Goal: Find specific page/section: Find specific page/section

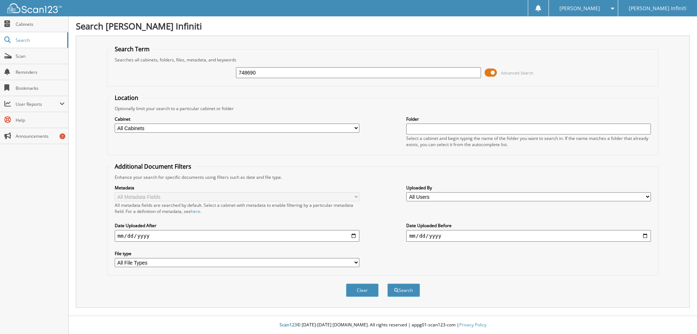
type input "748690"
click at [387, 283] on button "Search" at bounding box center [403, 289] width 33 height 13
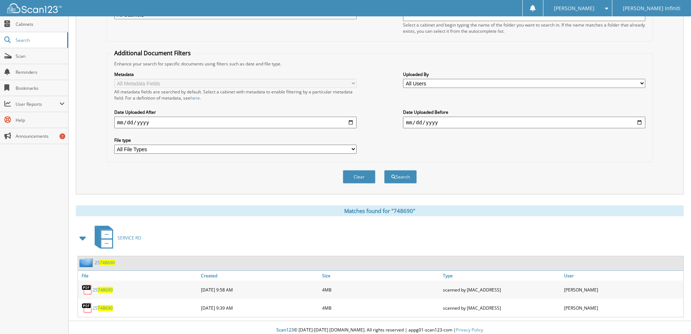
scroll to position [119, 0]
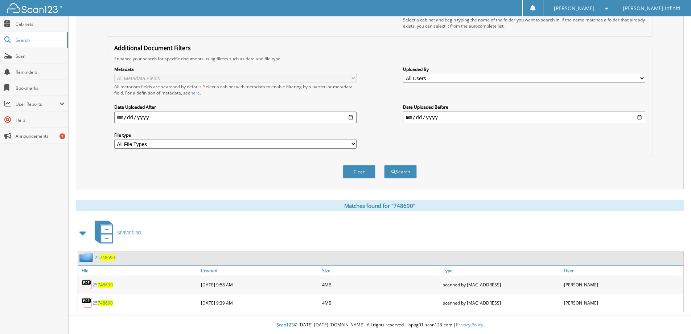
click at [100, 285] on span "748690" at bounding box center [105, 284] width 15 height 6
click at [104, 302] on span "748690" at bounding box center [105, 302] width 15 height 6
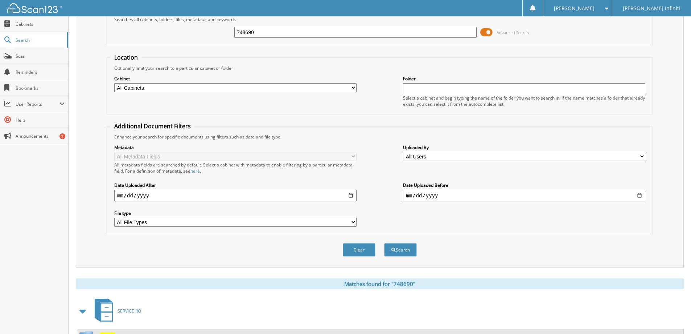
scroll to position [10, 0]
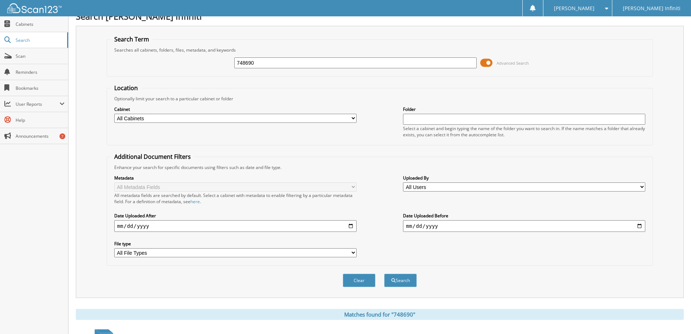
click at [275, 63] on input "748690" at bounding box center [355, 62] width 242 height 11
type input "748718"
click at [384, 273] on button "Search" at bounding box center [400, 279] width 33 height 13
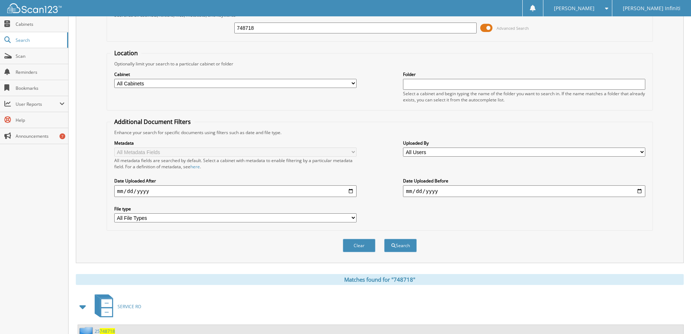
scroll to position [101, 0]
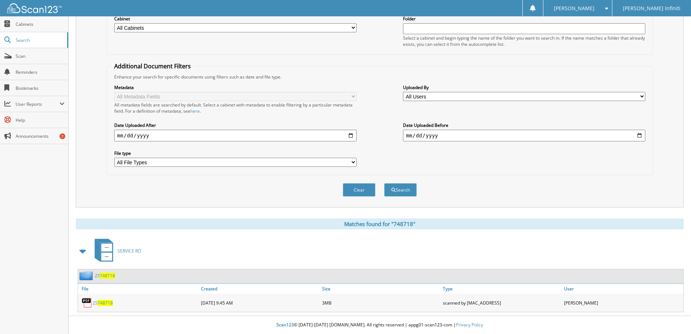
click at [103, 302] on span "748718" at bounding box center [105, 302] width 15 height 6
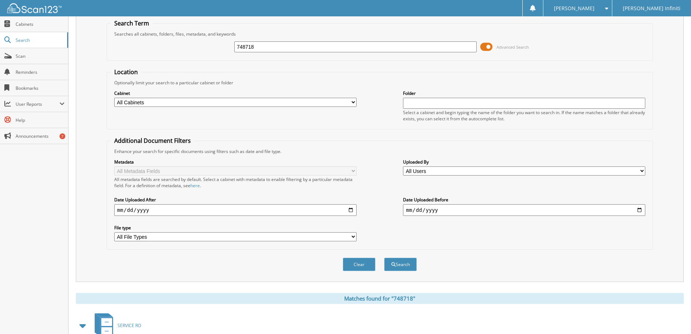
scroll to position [0, 0]
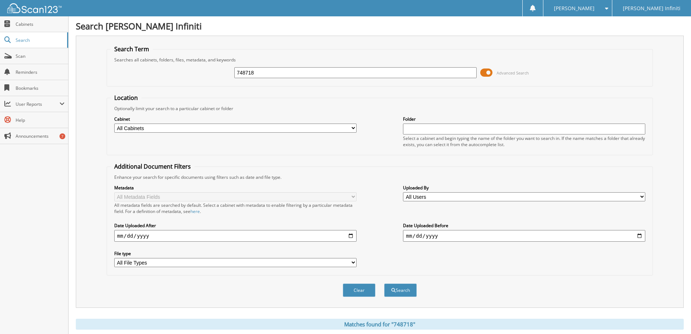
drag, startPoint x: 254, startPoint y: 77, endPoint x: 264, endPoint y: 66, distance: 14.6
click at [256, 75] on input "748718" at bounding box center [355, 72] width 242 height 11
click at [264, 66] on div "748718" at bounding box center [355, 72] width 242 height 12
click at [263, 73] on input "748718" at bounding box center [355, 72] width 242 height 11
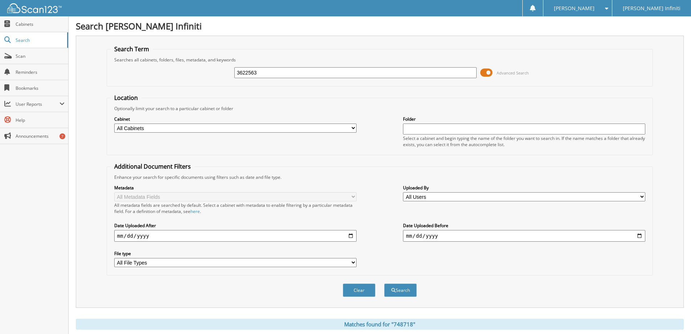
type input "3622563"
click at [384, 283] on button "Search" at bounding box center [400, 289] width 33 height 13
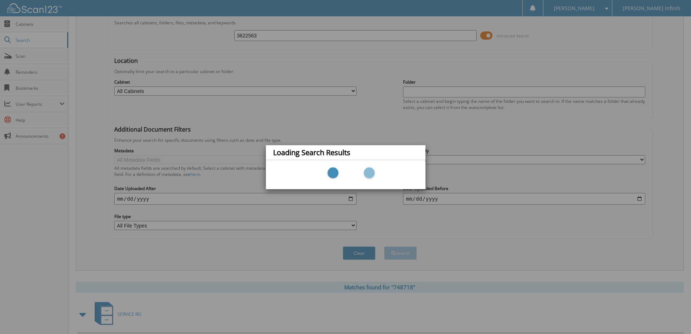
scroll to position [101, 0]
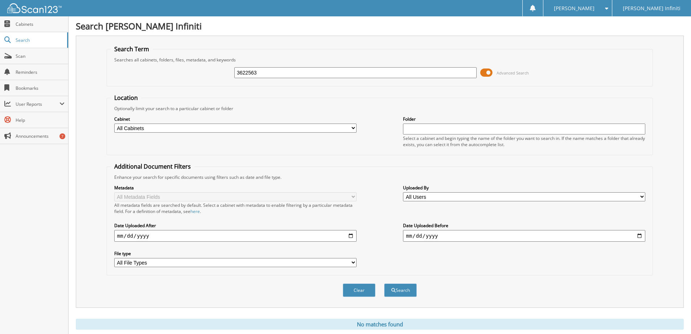
click at [245, 74] on input "3622563" at bounding box center [355, 72] width 242 height 11
type input "252563"
click at [384, 283] on button "Search" at bounding box center [400, 289] width 33 height 13
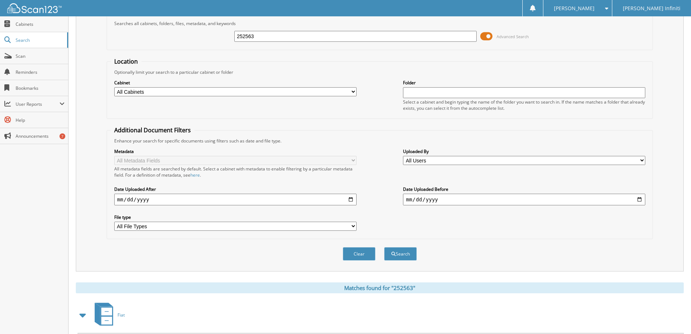
scroll to position [101, 0]
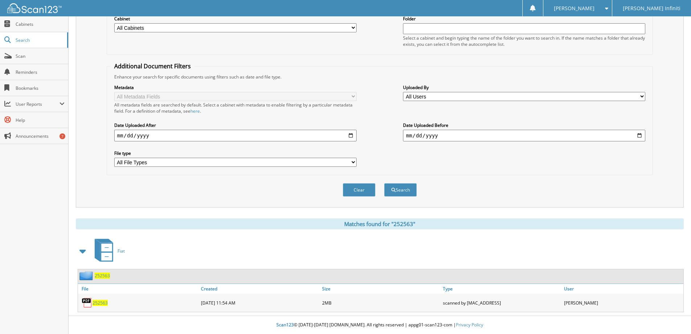
click at [103, 302] on span "252563" at bounding box center [100, 302] width 15 height 6
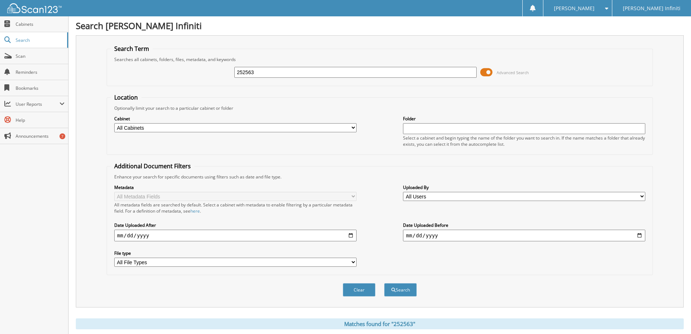
scroll to position [0, 0]
drag, startPoint x: 264, startPoint y: 68, endPoint x: 244, endPoint y: 76, distance: 22.0
click at [244, 76] on input "252563" at bounding box center [355, 72] width 242 height 11
type input "251770"
click at [384, 283] on button "Search" at bounding box center [400, 289] width 33 height 13
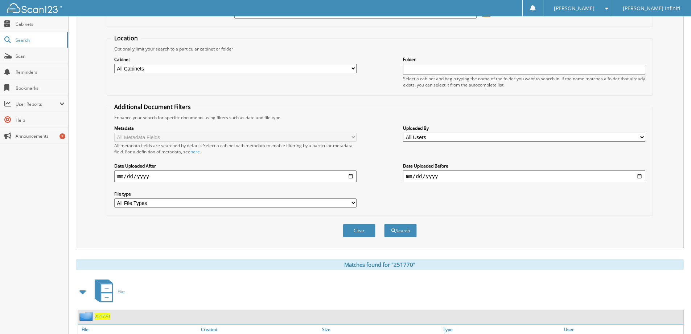
scroll to position [101, 0]
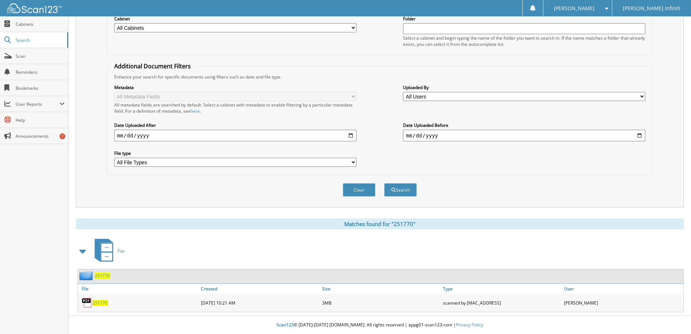
click at [98, 304] on span "251770" at bounding box center [100, 302] width 15 height 6
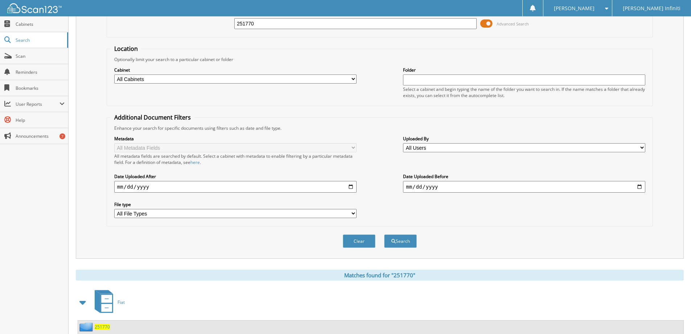
scroll to position [0, 0]
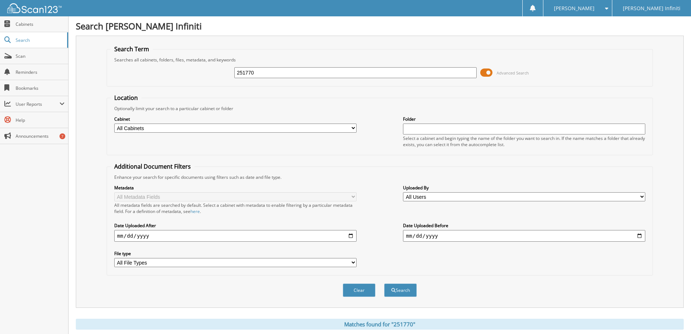
drag, startPoint x: 256, startPoint y: 74, endPoint x: 244, endPoint y: 77, distance: 12.9
click at [244, 77] on input "251770" at bounding box center [355, 72] width 242 height 11
type input "252594"
click at [384, 283] on button "Search" at bounding box center [400, 289] width 33 height 13
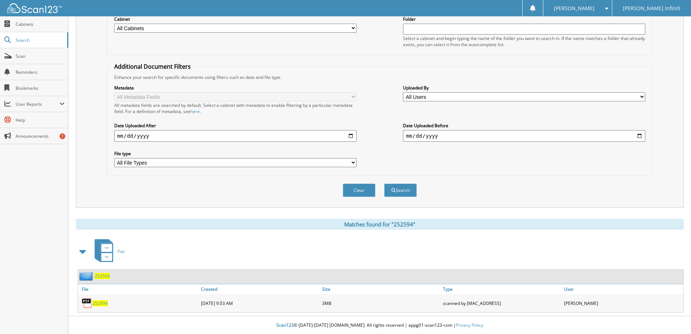
scroll to position [101, 0]
click at [99, 302] on span "252594" at bounding box center [100, 302] width 15 height 6
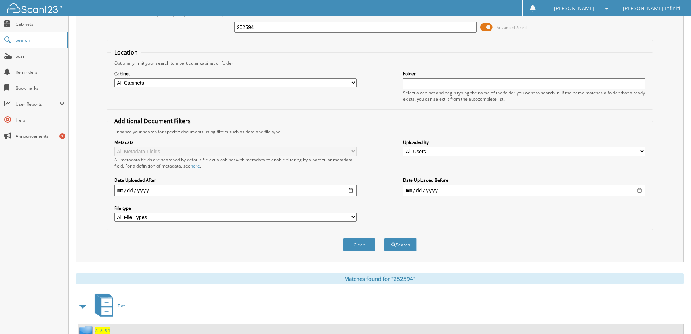
scroll to position [0, 0]
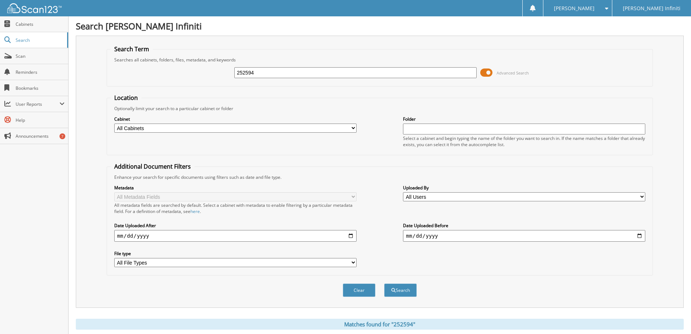
click at [276, 73] on input "252594" at bounding box center [355, 72] width 242 height 11
type input "253030"
click at [384, 283] on button "Search" at bounding box center [400, 289] width 33 height 13
